Goal: Task Accomplishment & Management: Use online tool/utility

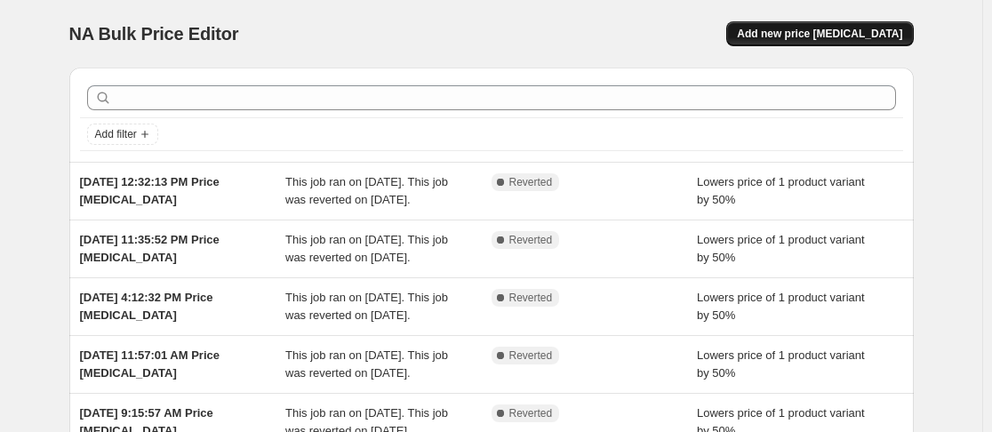
drag, startPoint x: 852, startPoint y: 12, endPoint x: 831, endPoint y: 30, distance: 27.7
click at [831, 30] on div "NA Bulk Price Editor. This page is ready NA Bulk Price Editor Add new price cha…" at bounding box center [491, 34] width 845 height 68
click at [831, 30] on span "Add new price change job" at bounding box center [819, 34] width 165 height 14
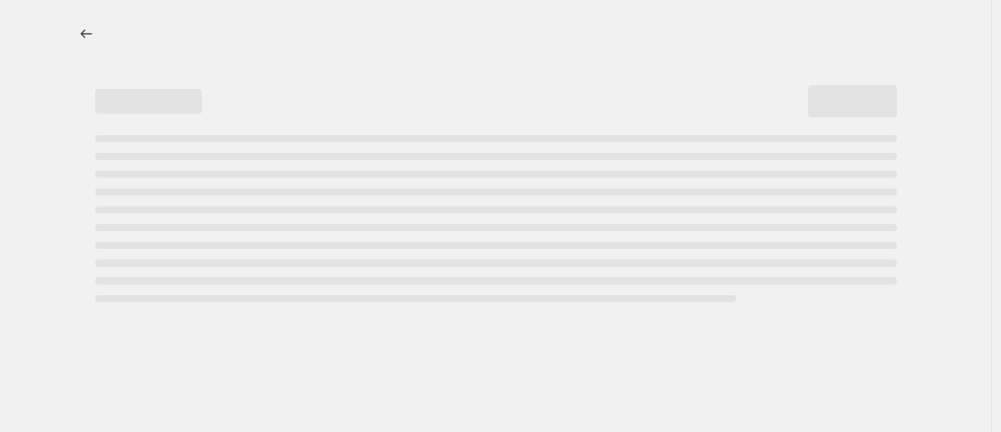
select select "percentage"
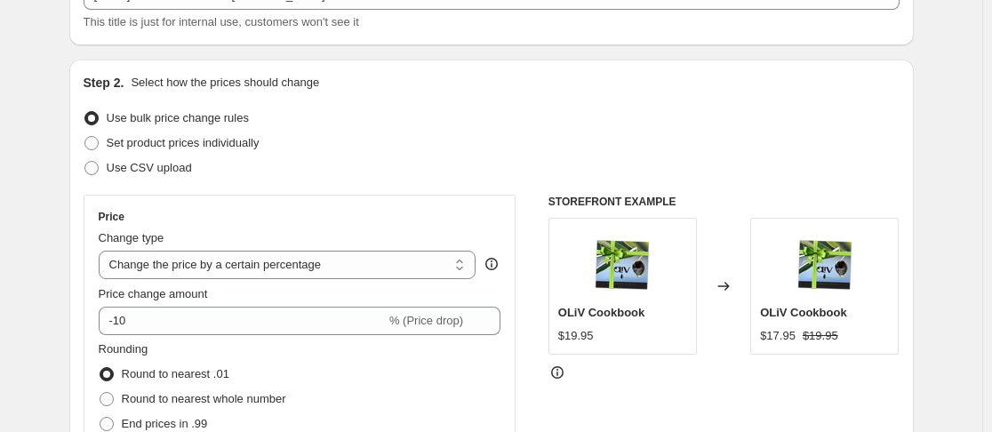
scroll to position [249, 0]
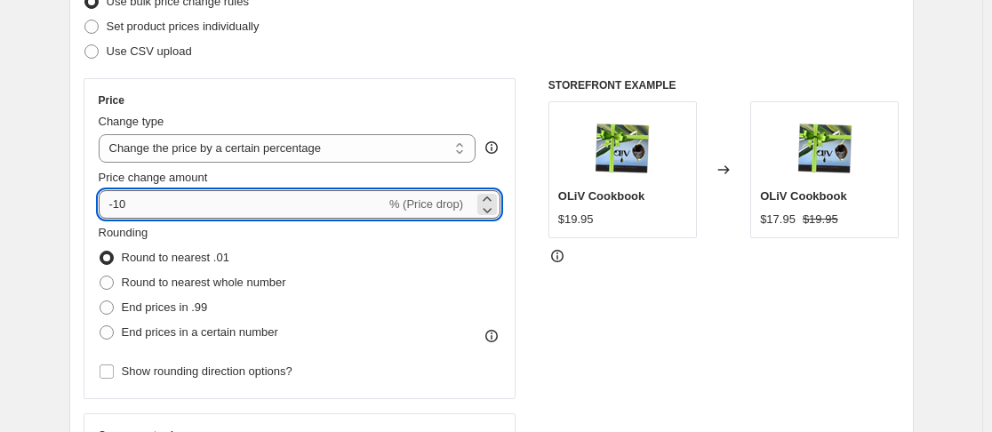
click at [175, 204] on input "-10" at bounding box center [242, 204] width 287 height 28
type input "-1"
type input "-50"
click at [450, 80] on div "Price Change type Change the price to a certain amount Change the price by a ce…" at bounding box center [300, 238] width 433 height 321
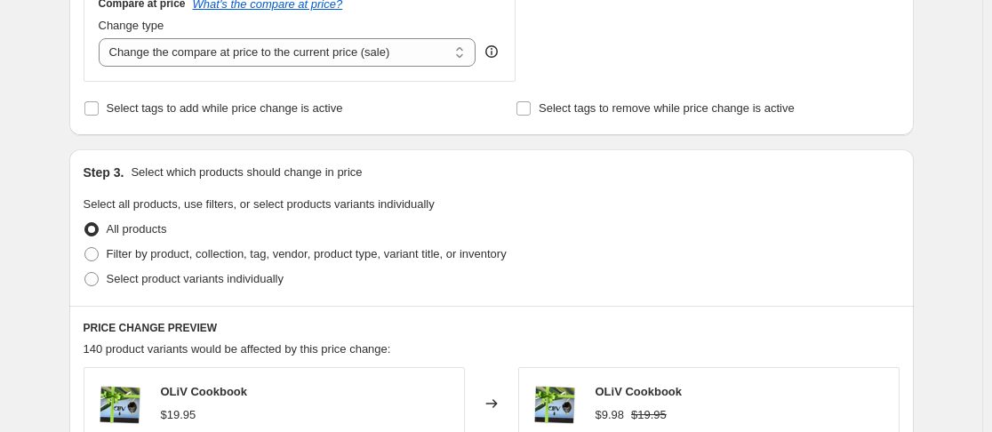
scroll to position [711, 0]
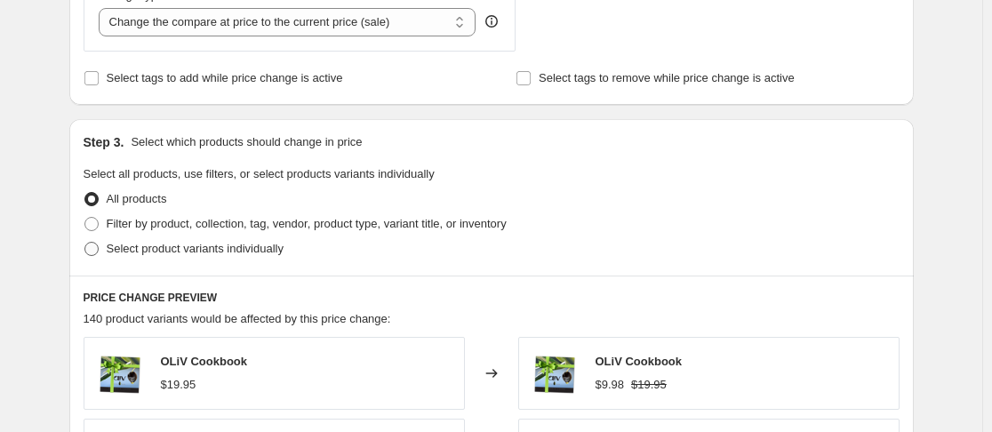
click at [185, 260] on label "Select product variants individually" at bounding box center [184, 248] width 200 height 25
click at [85, 243] on input "Select product variants individually" at bounding box center [84, 242] width 1 height 1
radio input "true"
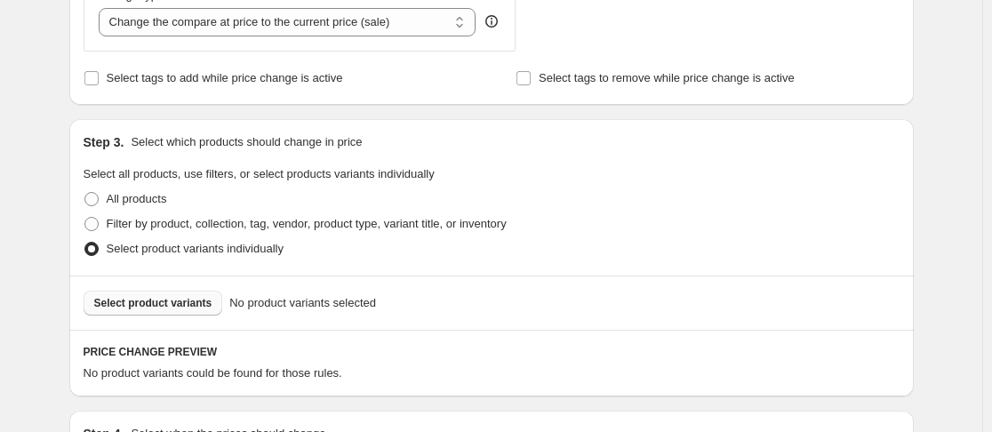
click at [174, 301] on span "Select product variants" at bounding box center [153, 303] width 118 height 14
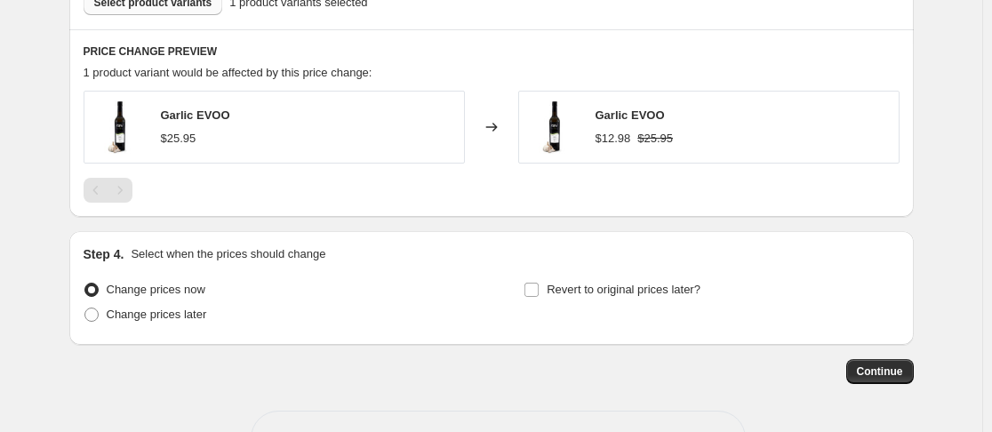
scroll to position [1014, 0]
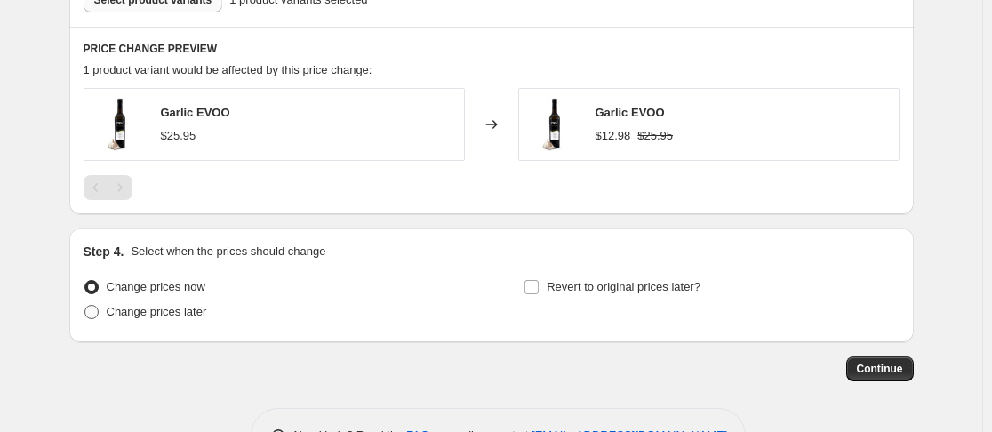
click at [172, 318] on span "Change prices later" at bounding box center [157, 311] width 100 height 13
click at [85, 306] on input "Change prices later" at bounding box center [84, 305] width 1 height 1
radio input "true"
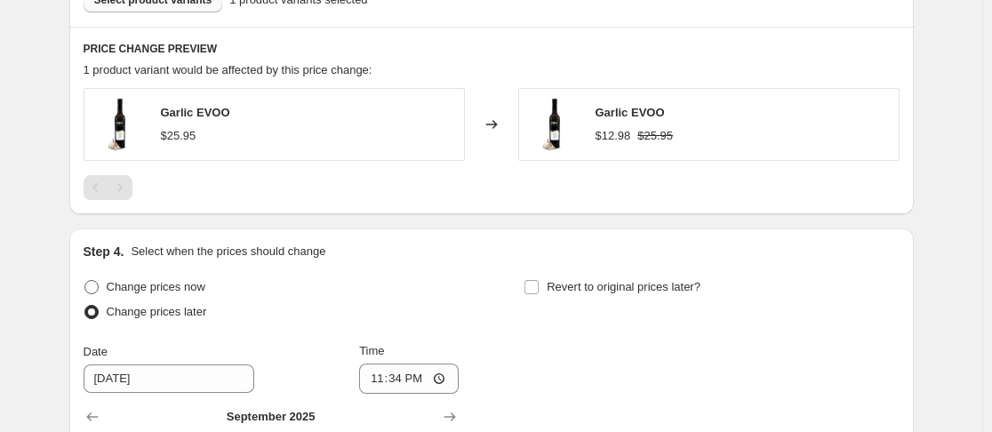
click at [174, 299] on label "Change prices now" at bounding box center [145, 287] width 122 height 25
click at [85, 281] on input "Change prices now" at bounding box center [84, 280] width 1 height 1
radio input "true"
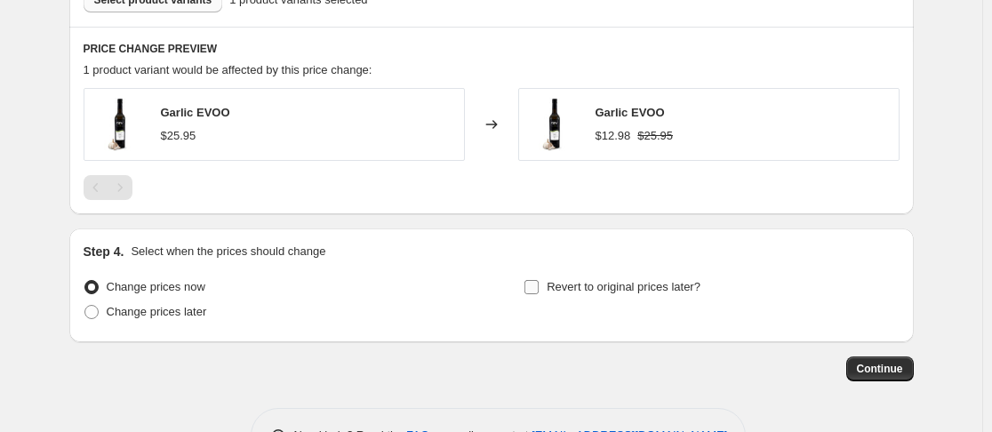
click at [575, 282] on span "Revert to original prices later?" at bounding box center [624, 286] width 154 height 13
click at [539, 282] on input "Revert to original prices later?" at bounding box center [532, 287] width 14 height 14
checkbox input "true"
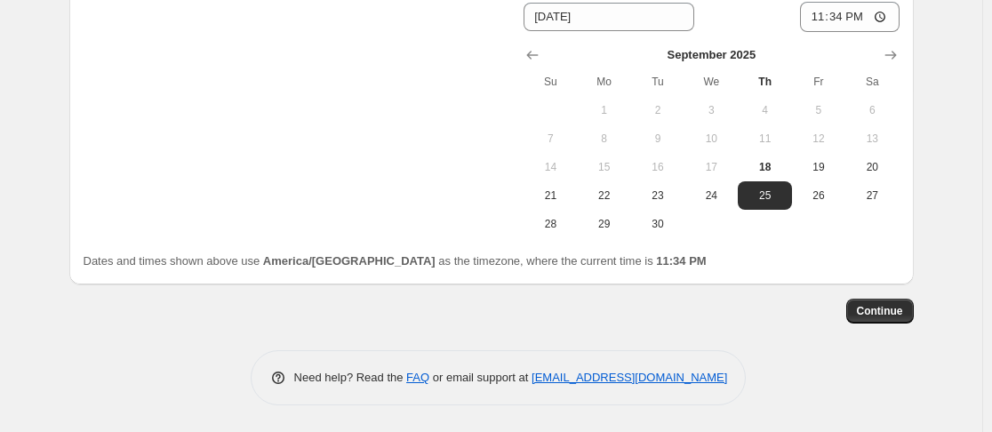
scroll to position [1319, 0]
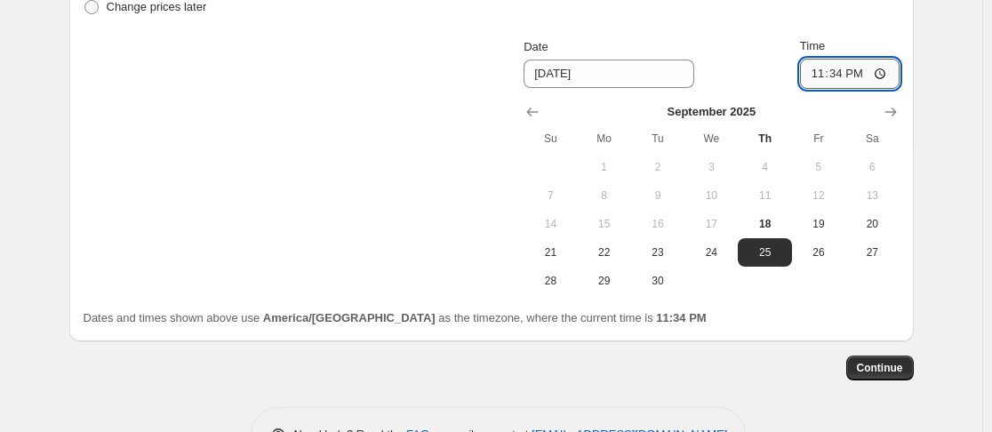
click at [809, 79] on input "23:34" at bounding box center [850, 74] width 100 height 30
type input "23:59"
click at [885, 366] on span "Continue" at bounding box center [880, 368] width 46 height 14
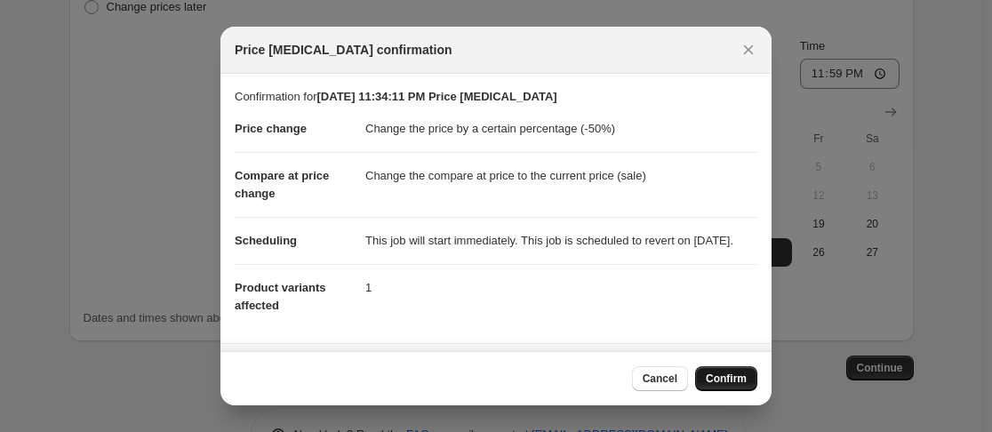
click at [735, 378] on span "Confirm" at bounding box center [726, 379] width 41 height 14
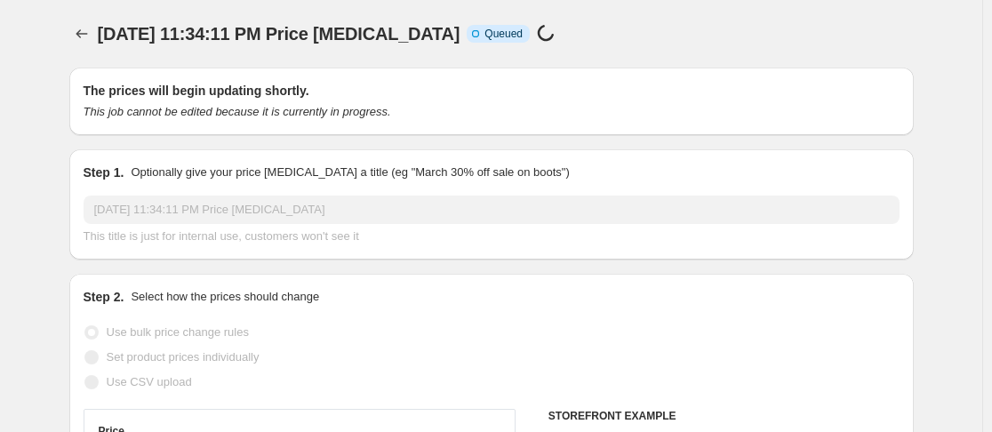
select select "percentage"
